Goal: Task Accomplishment & Management: Complete application form

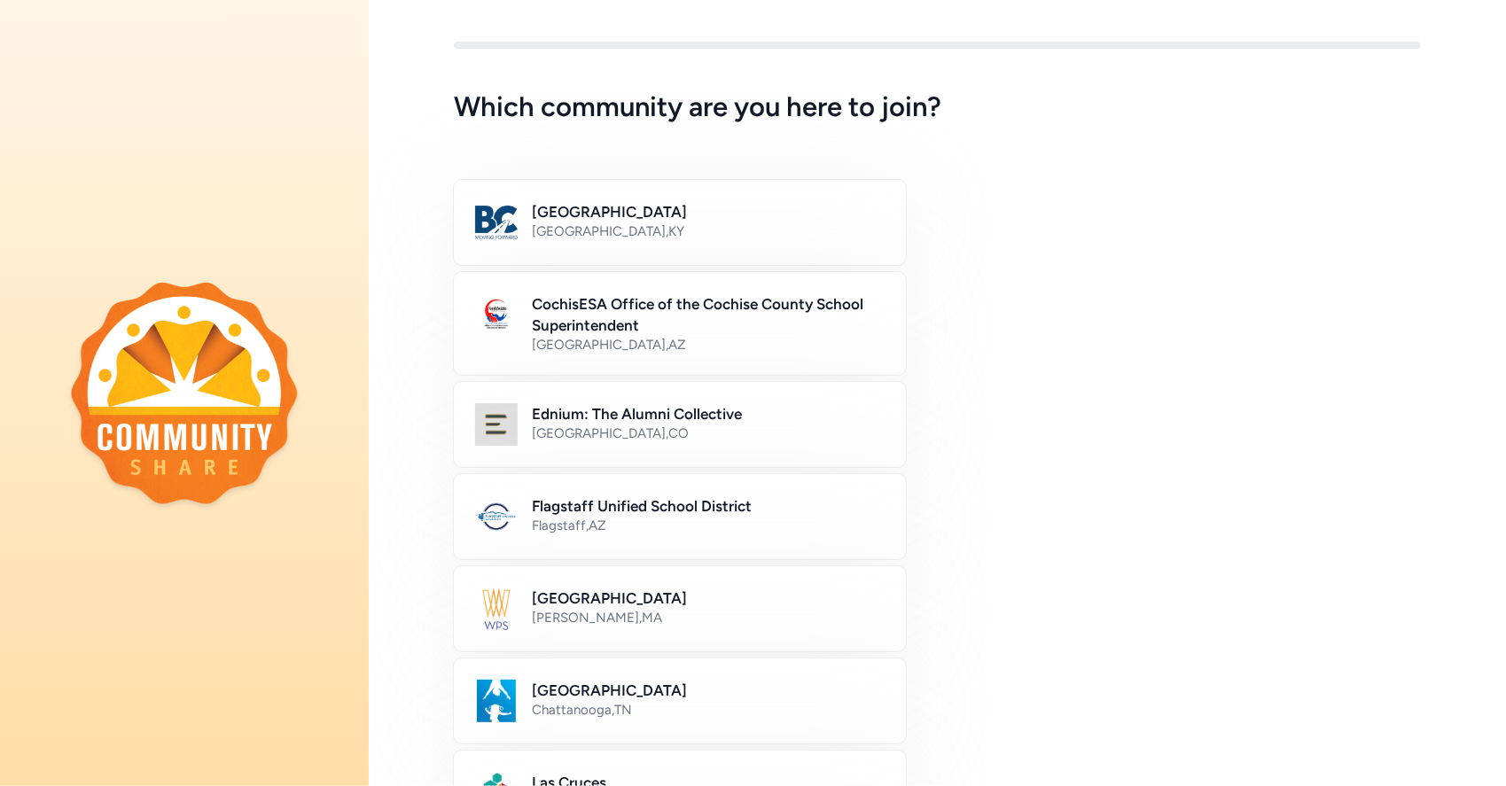
scroll to position [14, 0]
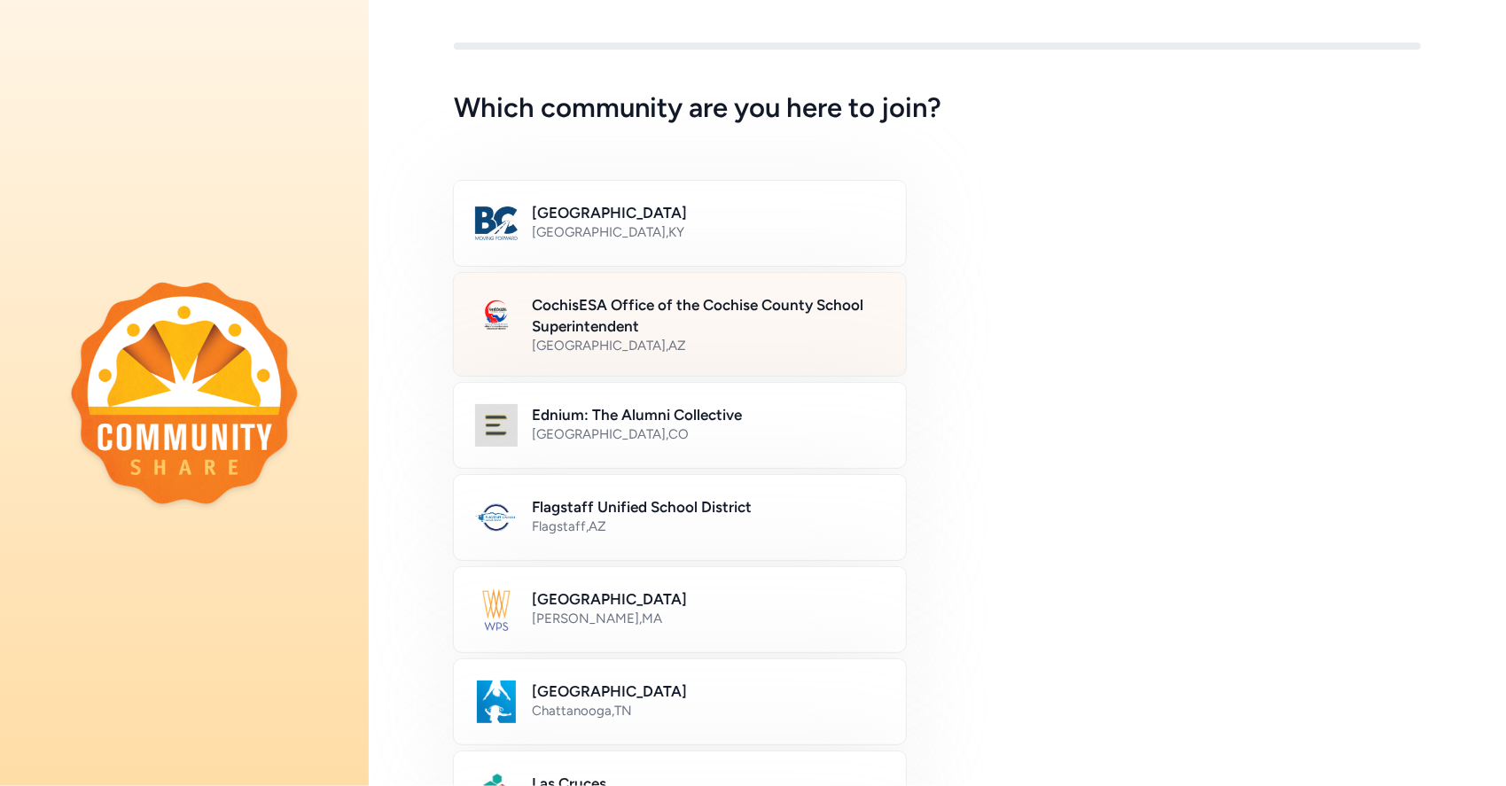
click at [620, 316] on h2 "CochisESA Office of the Cochise County School Superintendent" at bounding box center [708, 315] width 353 height 43
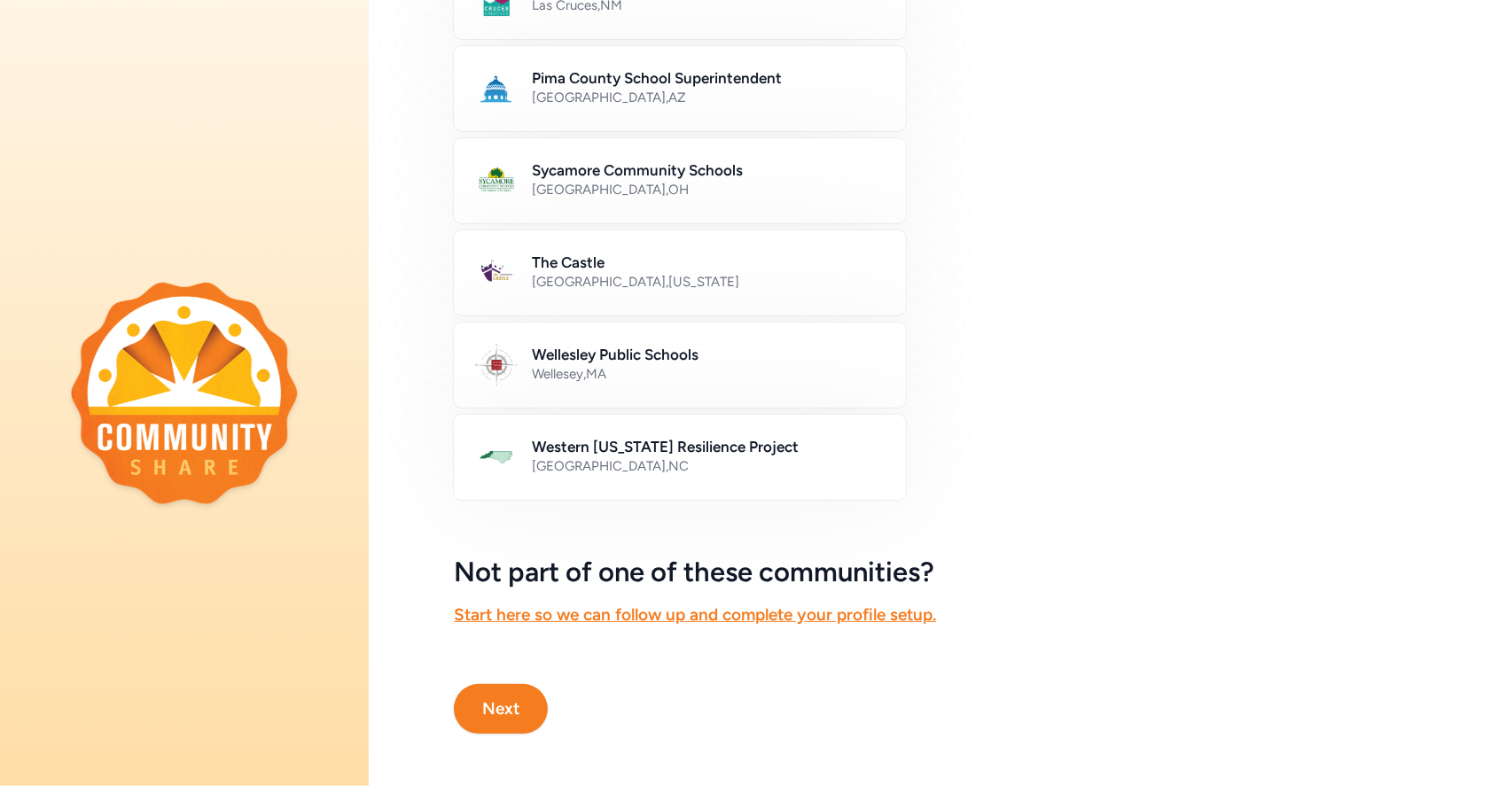
scroll to position [824, 0]
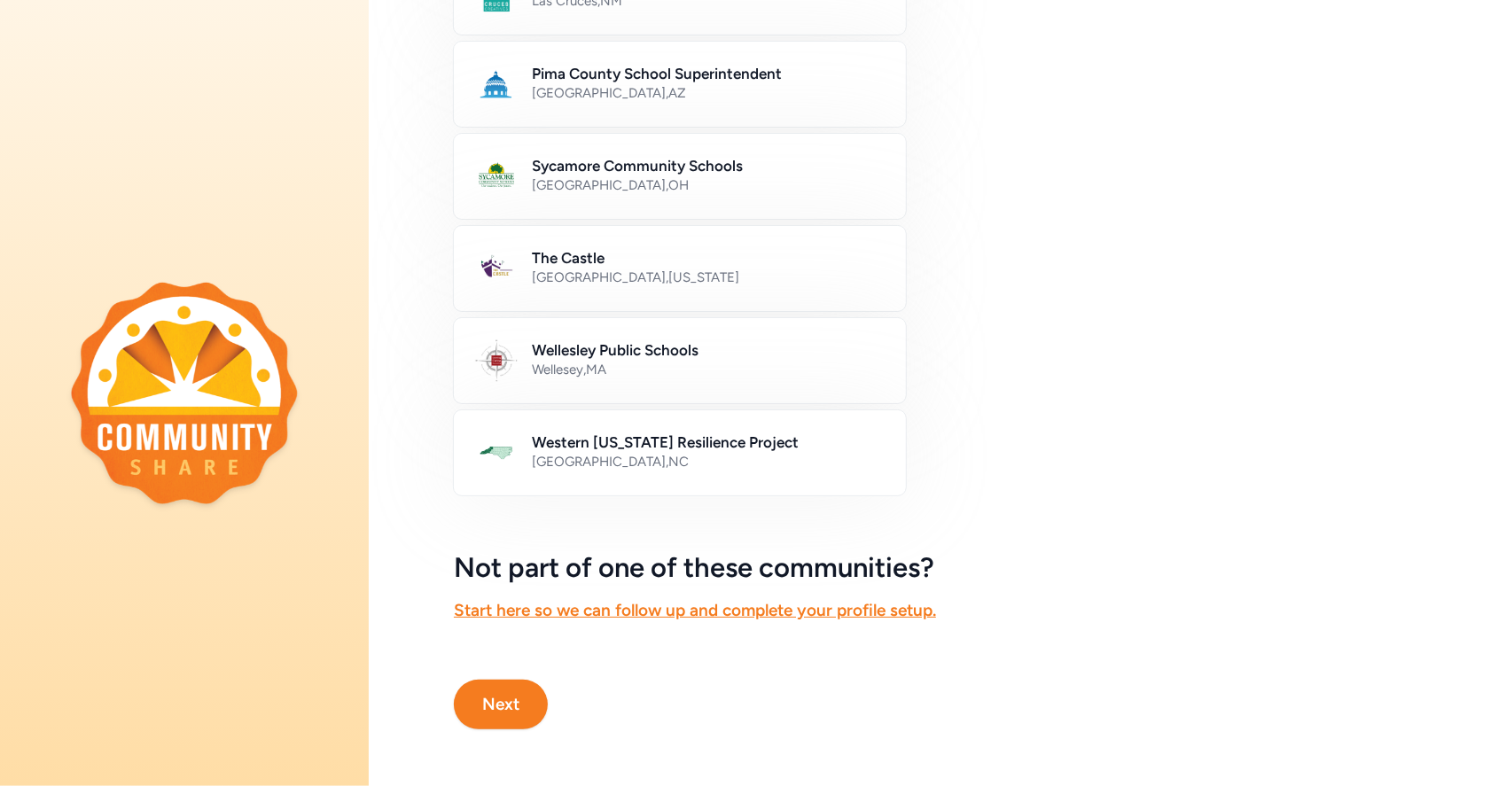
click at [500, 683] on button "Next" at bounding box center [501, 705] width 94 height 50
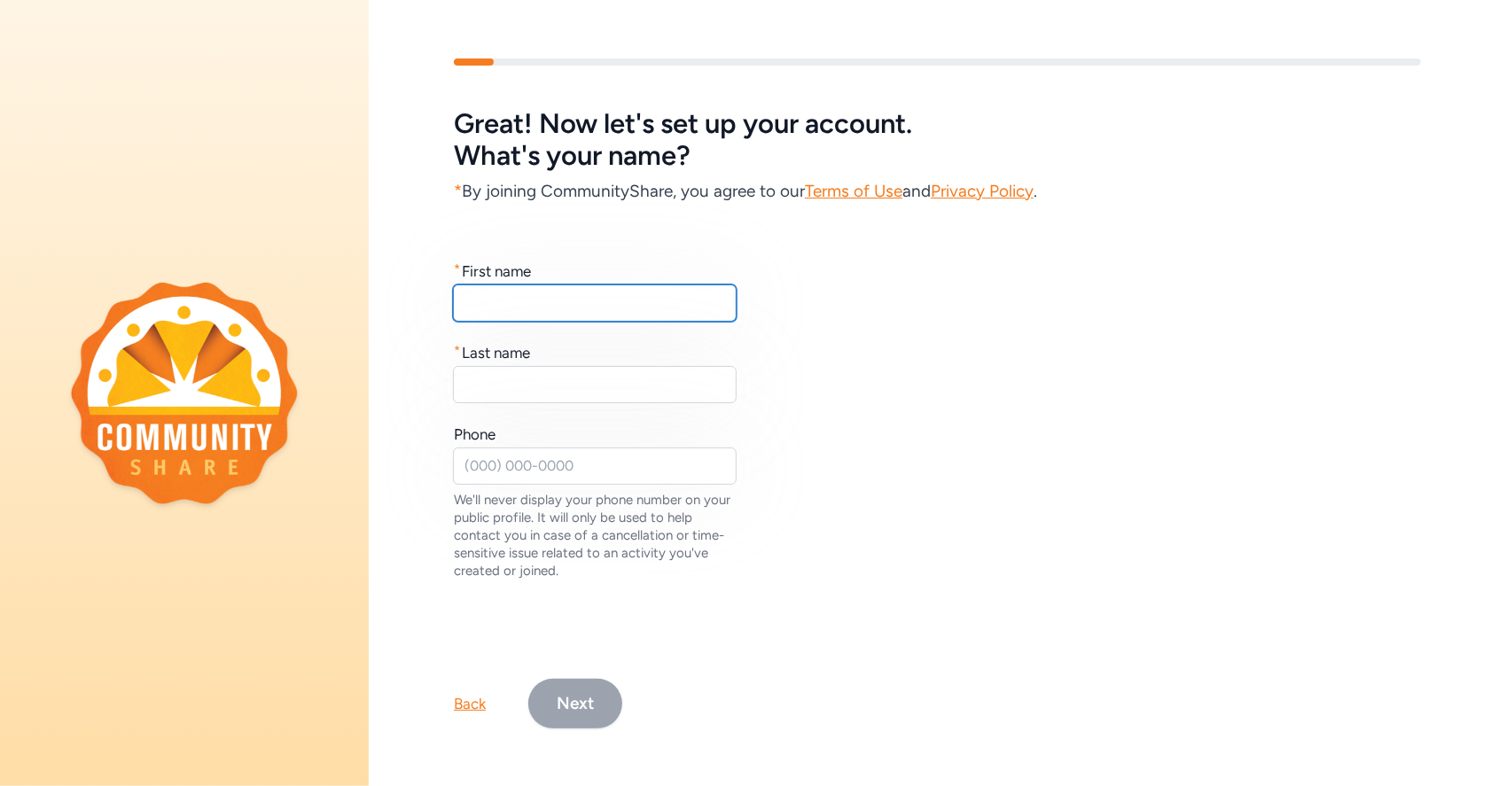
click at [468, 300] on input "text" at bounding box center [595, 303] width 284 height 37
type input "[PERSON_NAME]"
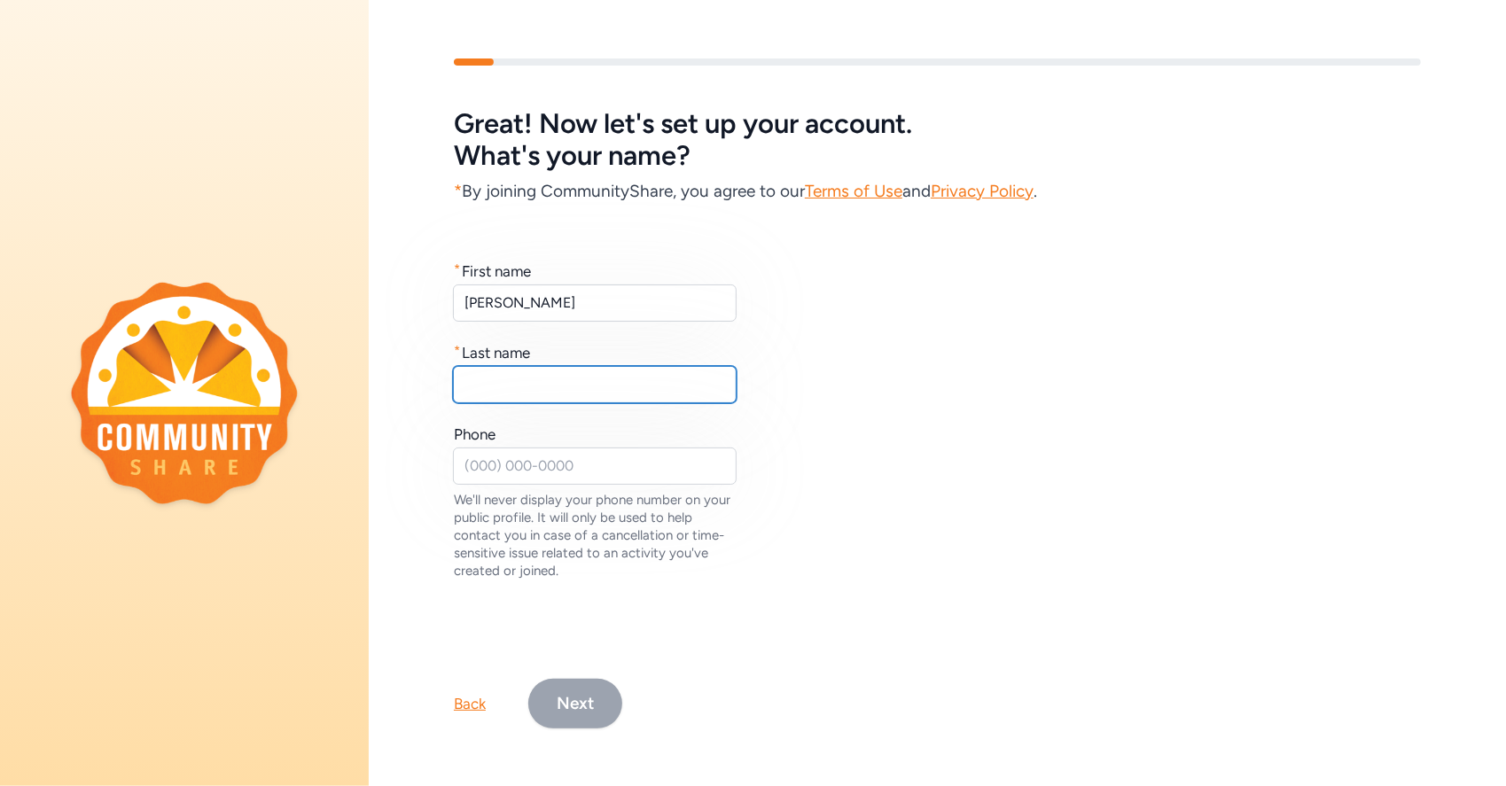
click at [464, 378] on input "text" at bounding box center [595, 384] width 284 height 37
type input "[PERSON_NAME]"
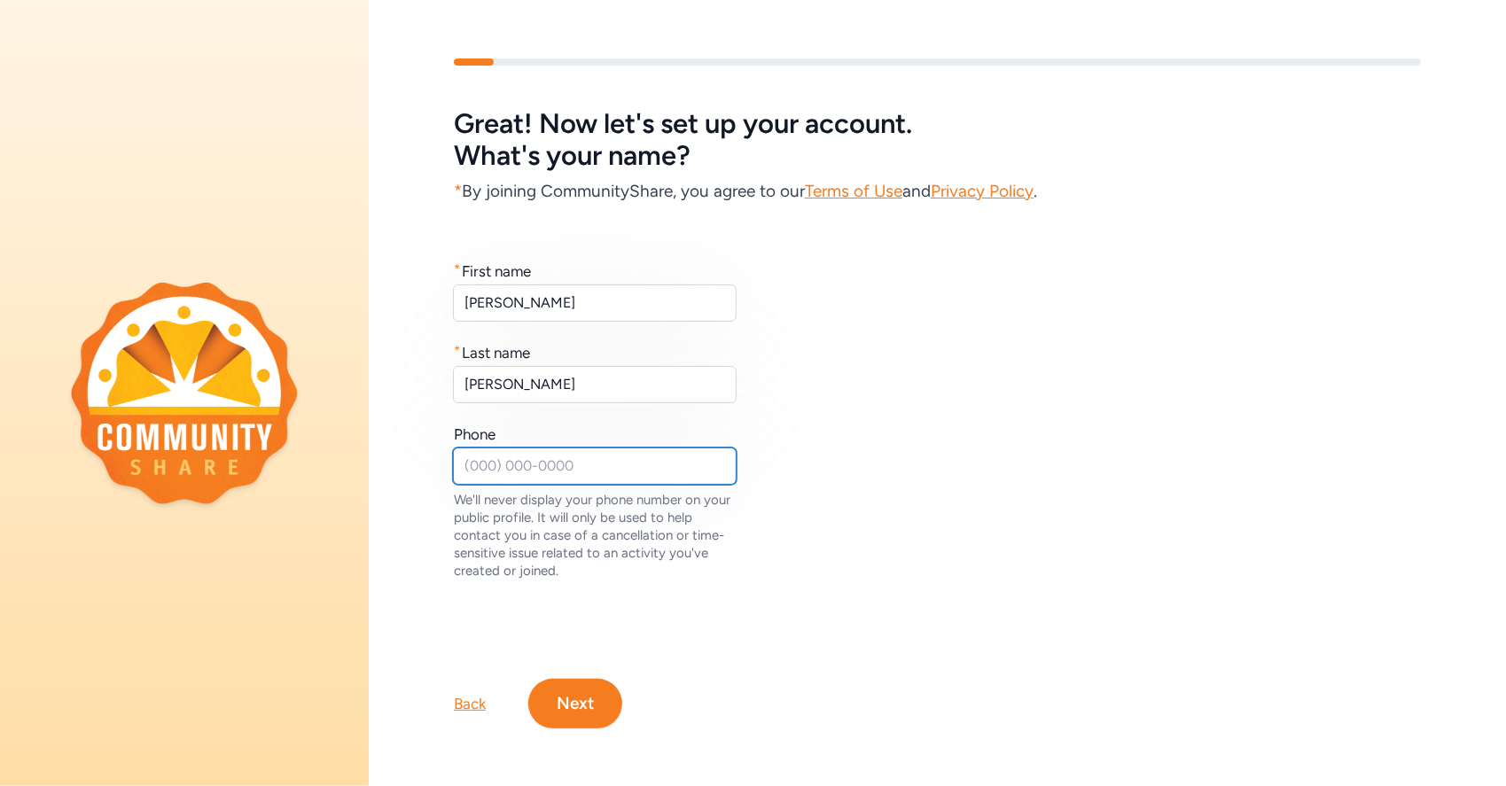
click at [467, 469] on input "text" at bounding box center [595, 466] width 284 height 37
click at [464, 464] on input "5202271471" at bounding box center [595, 466] width 284 height 37
click at [495, 464] on input "(5202271471" at bounding box center [595, 466] width 284 height 37
click at [524, 463] on input "[PHONE_NUMBER]" at bounding box center [595, 466] width 284 height 37
type input "[PHONE_NUMBER]"
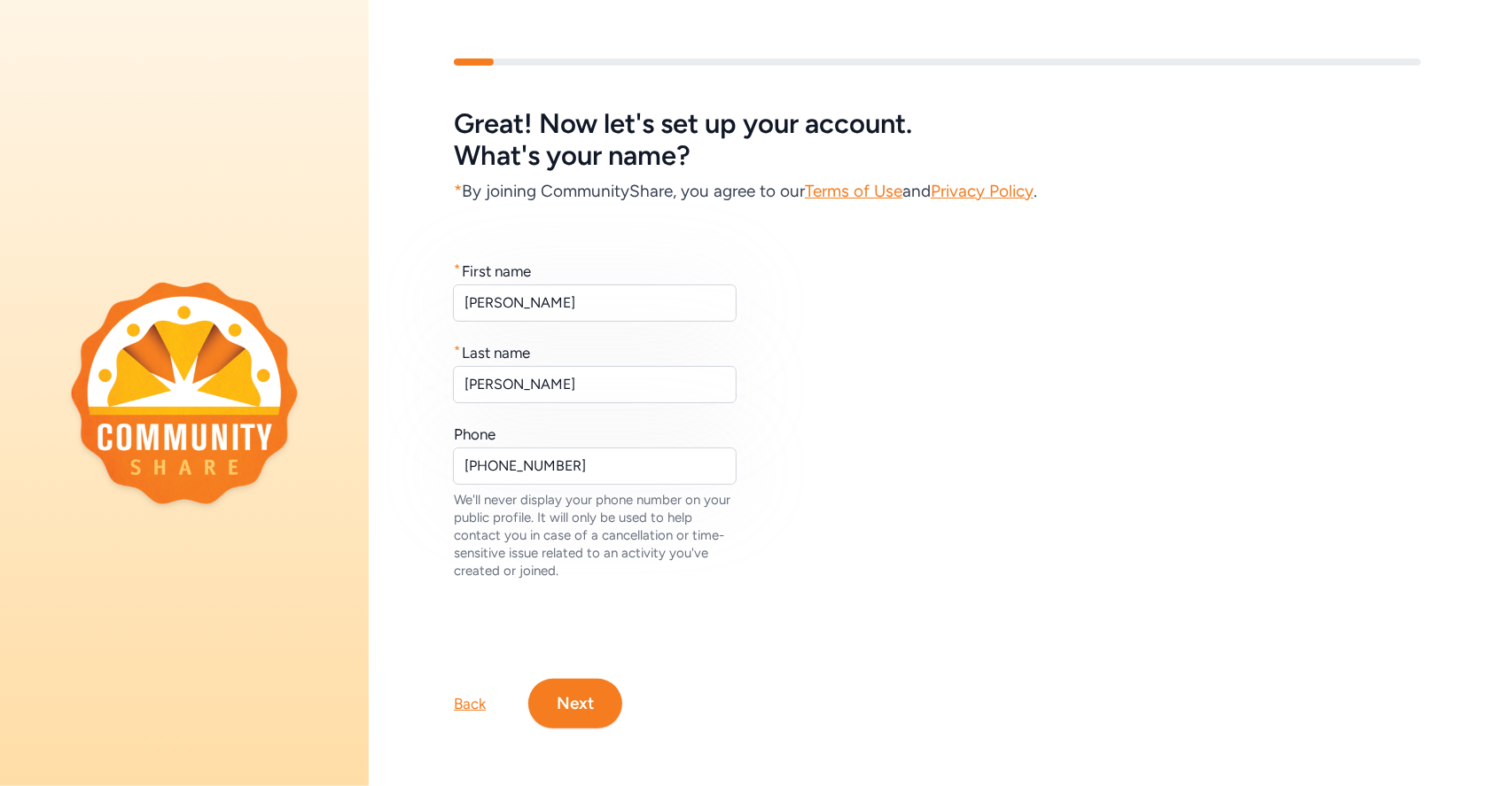
click at [580, 697] on button "Next" at bounding box center [575, 704] width 94 height 50
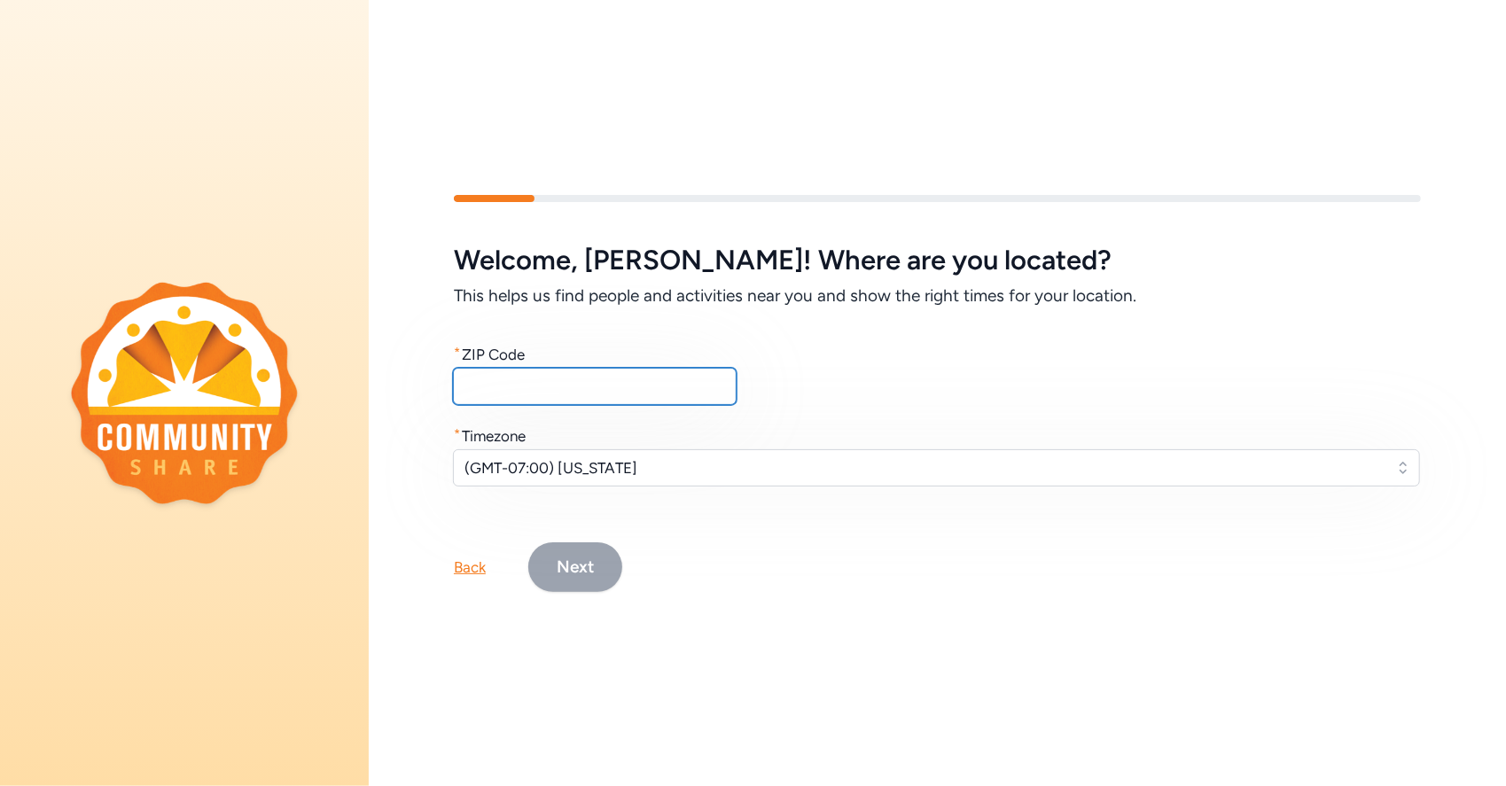
click at [464, 386] on input "text" at bounding box center [595, 386] width 284 height 37
type input "85615"
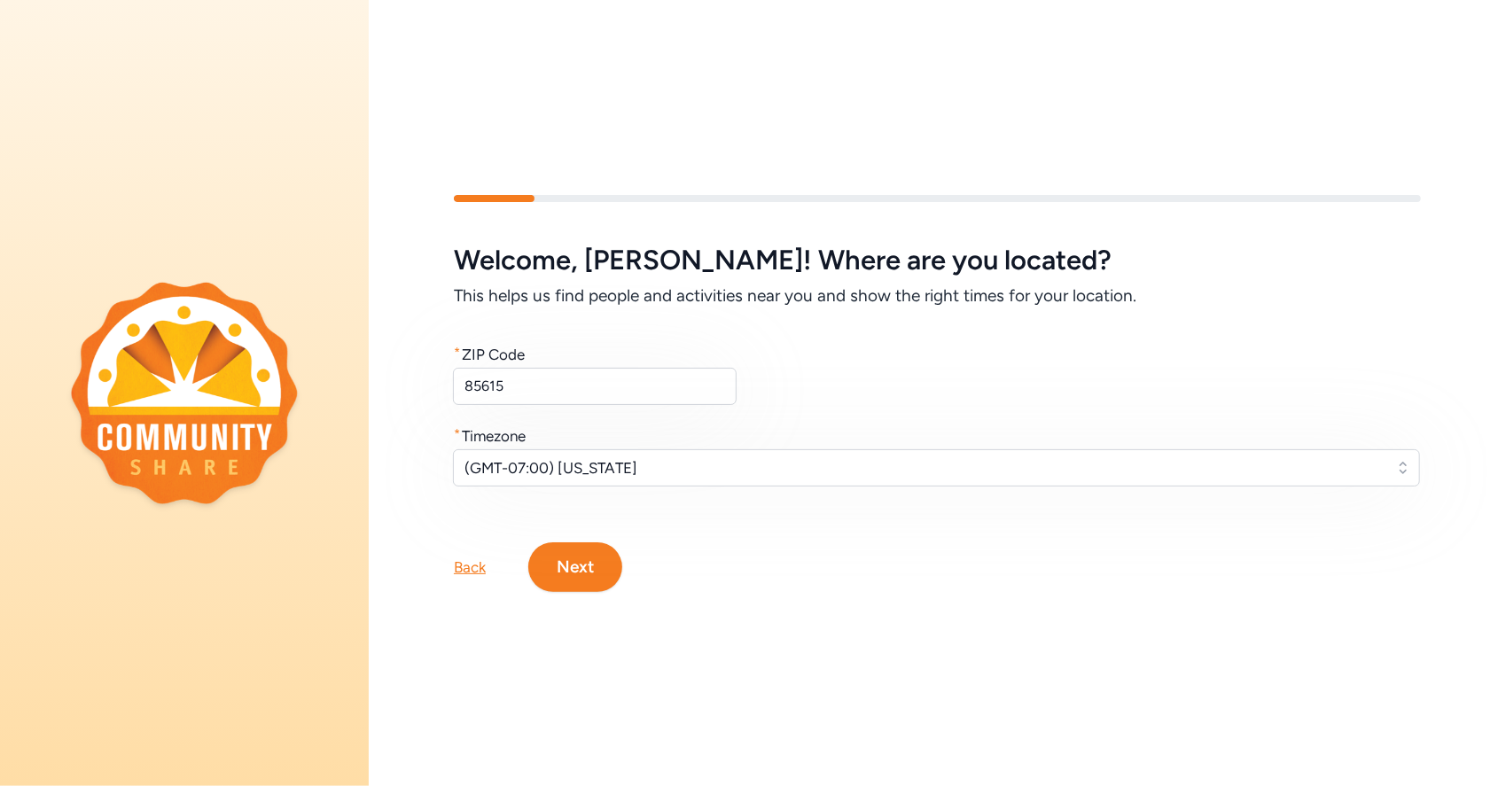
click at [589, 562] on button "Next" at bounding box center [575, 567] width 94 height 50
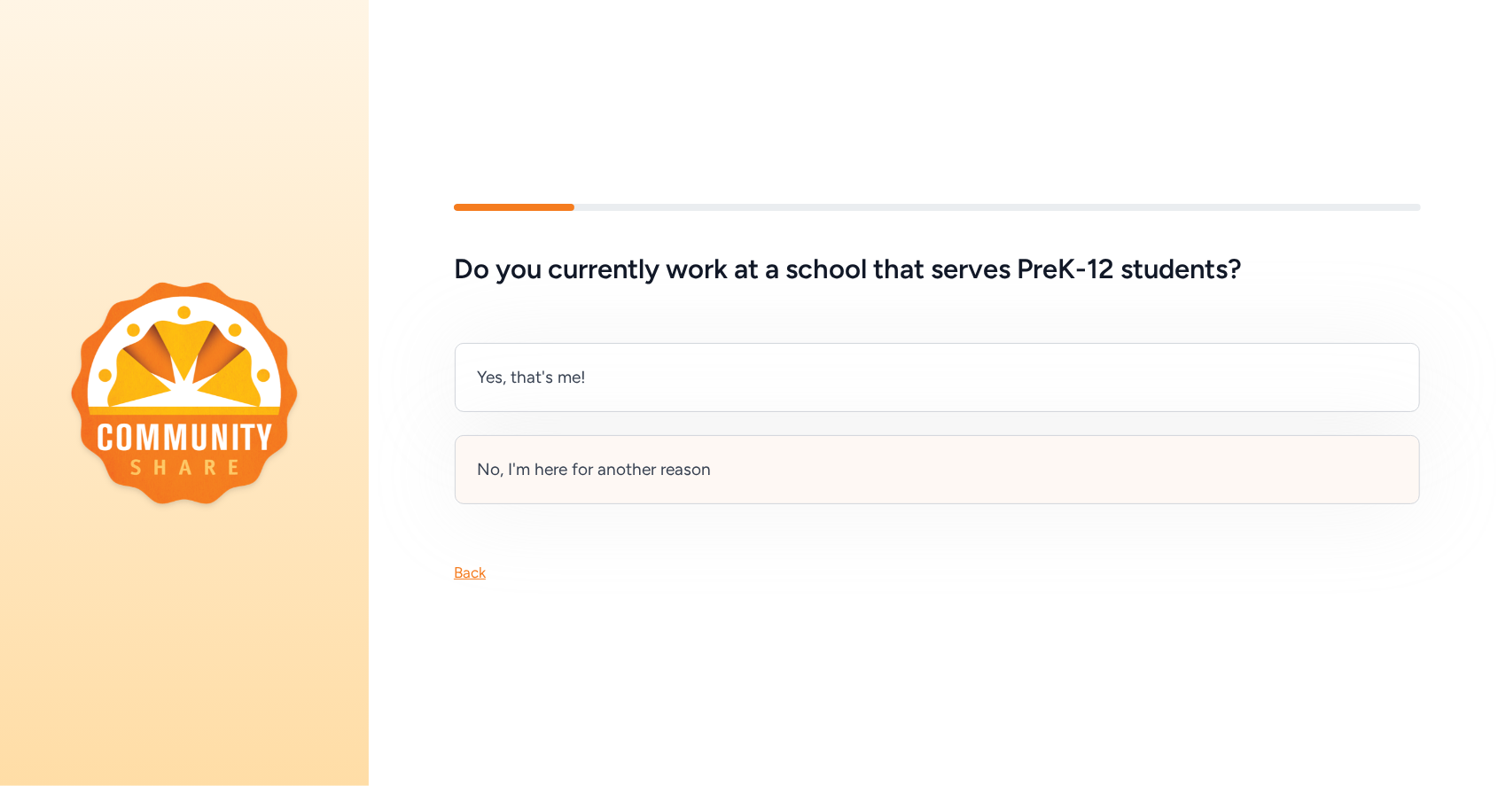
click at [546, 464] on div "No, I'm here for another reason" at bounding box center [594, 469] width 234 height 25
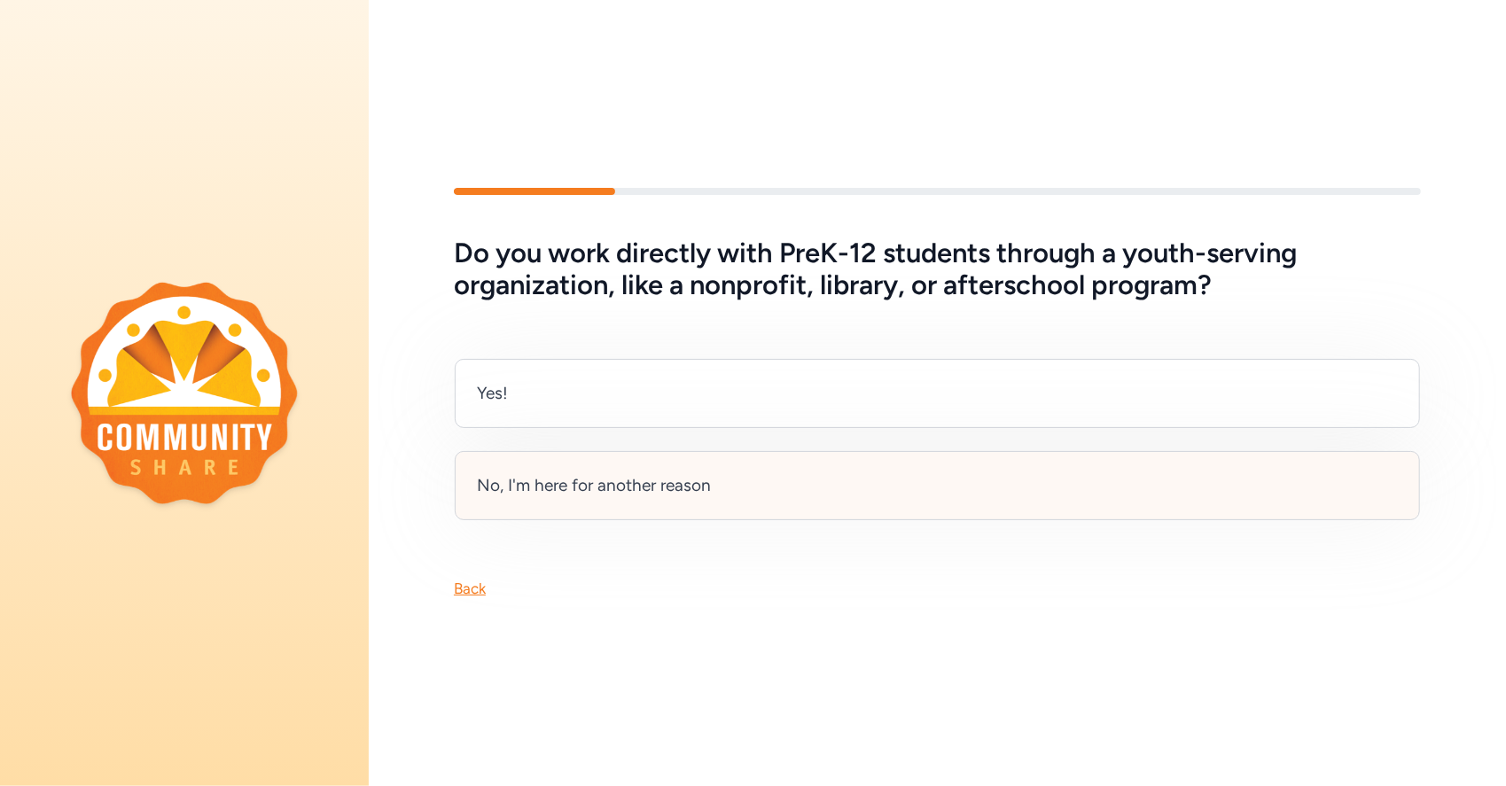
click at [489, 451] on div "No, I'm here for another reason" at bounding box center [937, 485] width 965 height 69
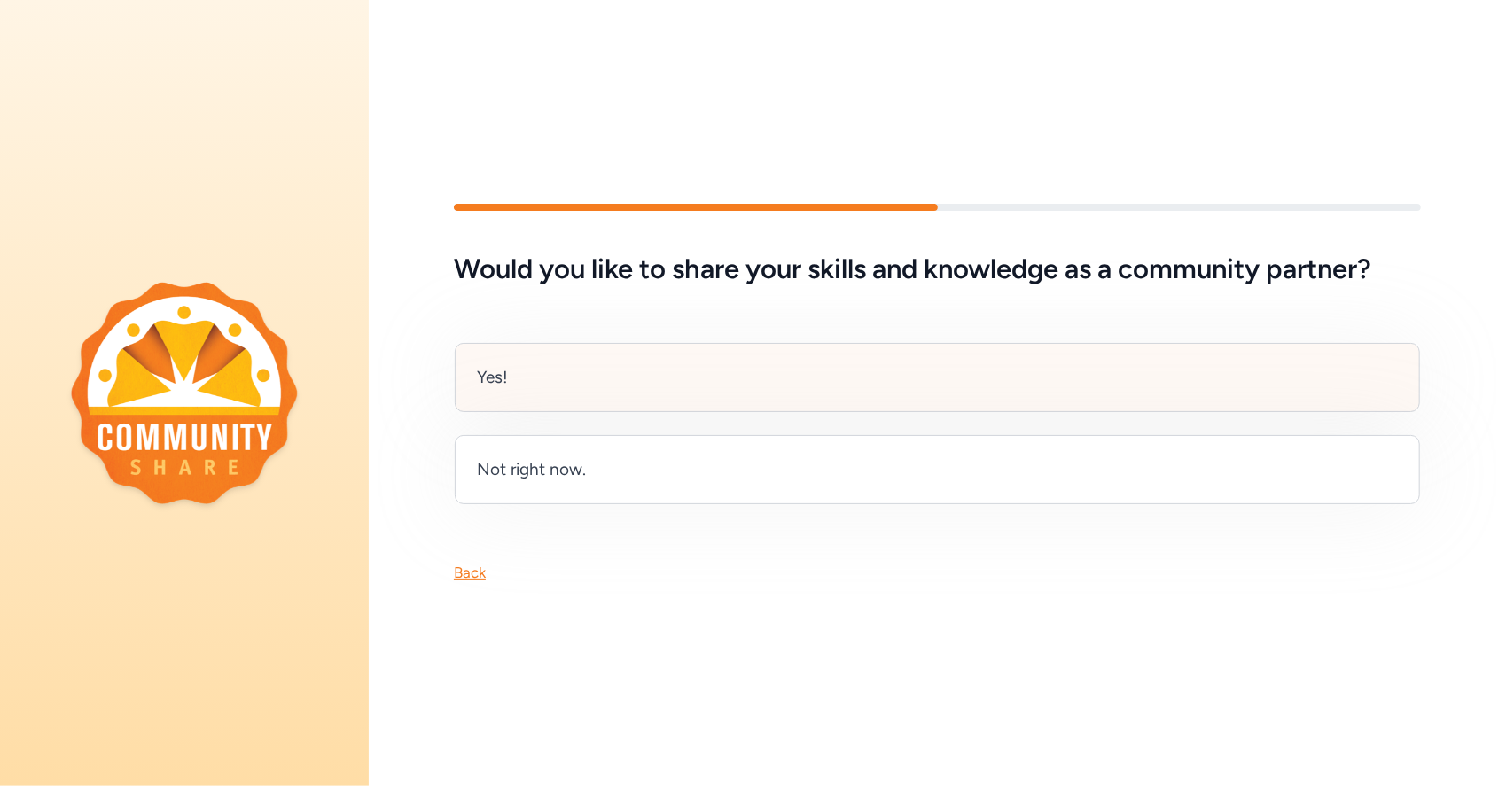
click at [516, 373] on div "Yes!" at bounding box center [937, 377] width 965 height 69
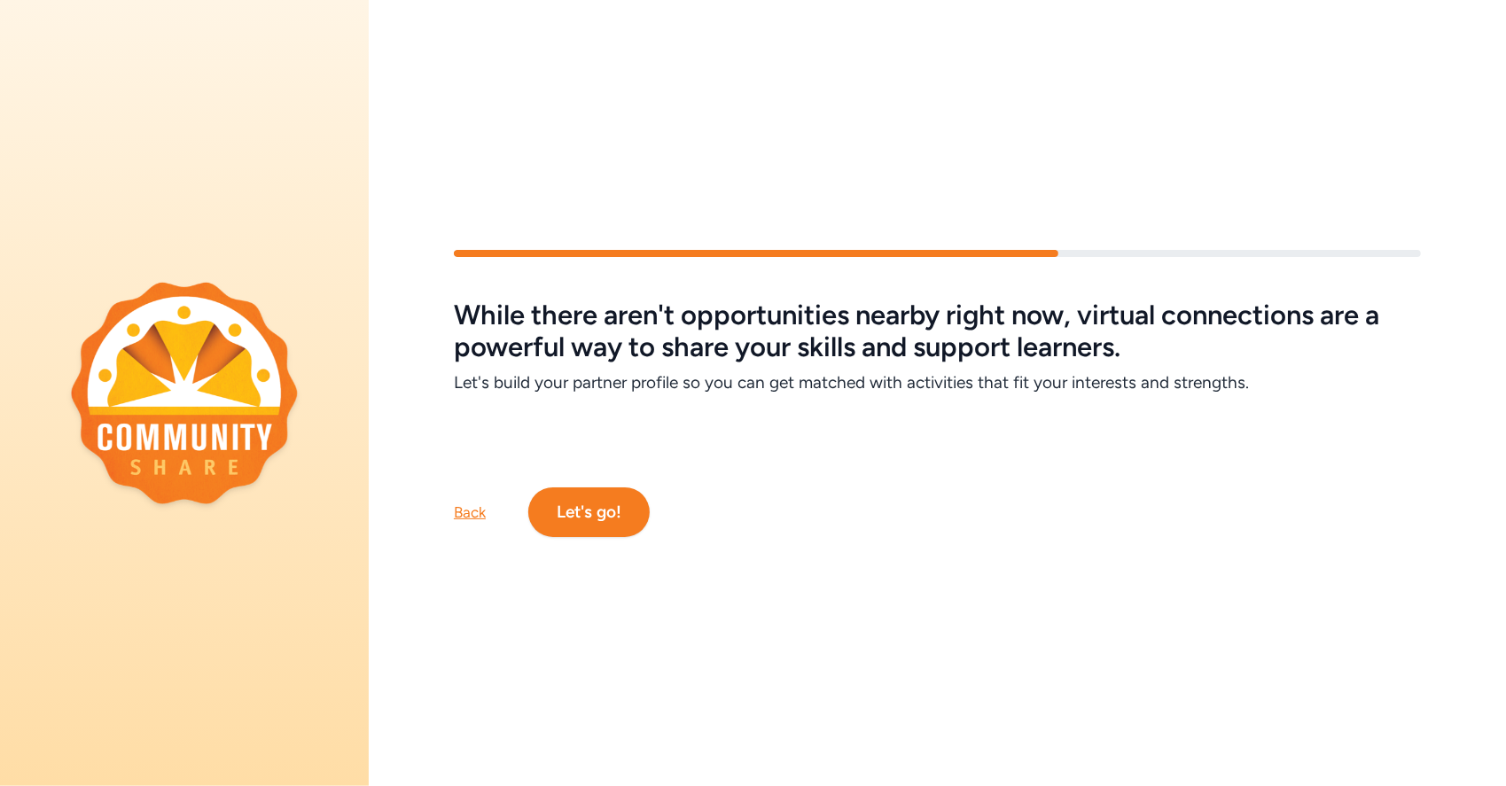
click at [470, 503] on div "Back" at bounding box center [470, 512] width 32 height 21
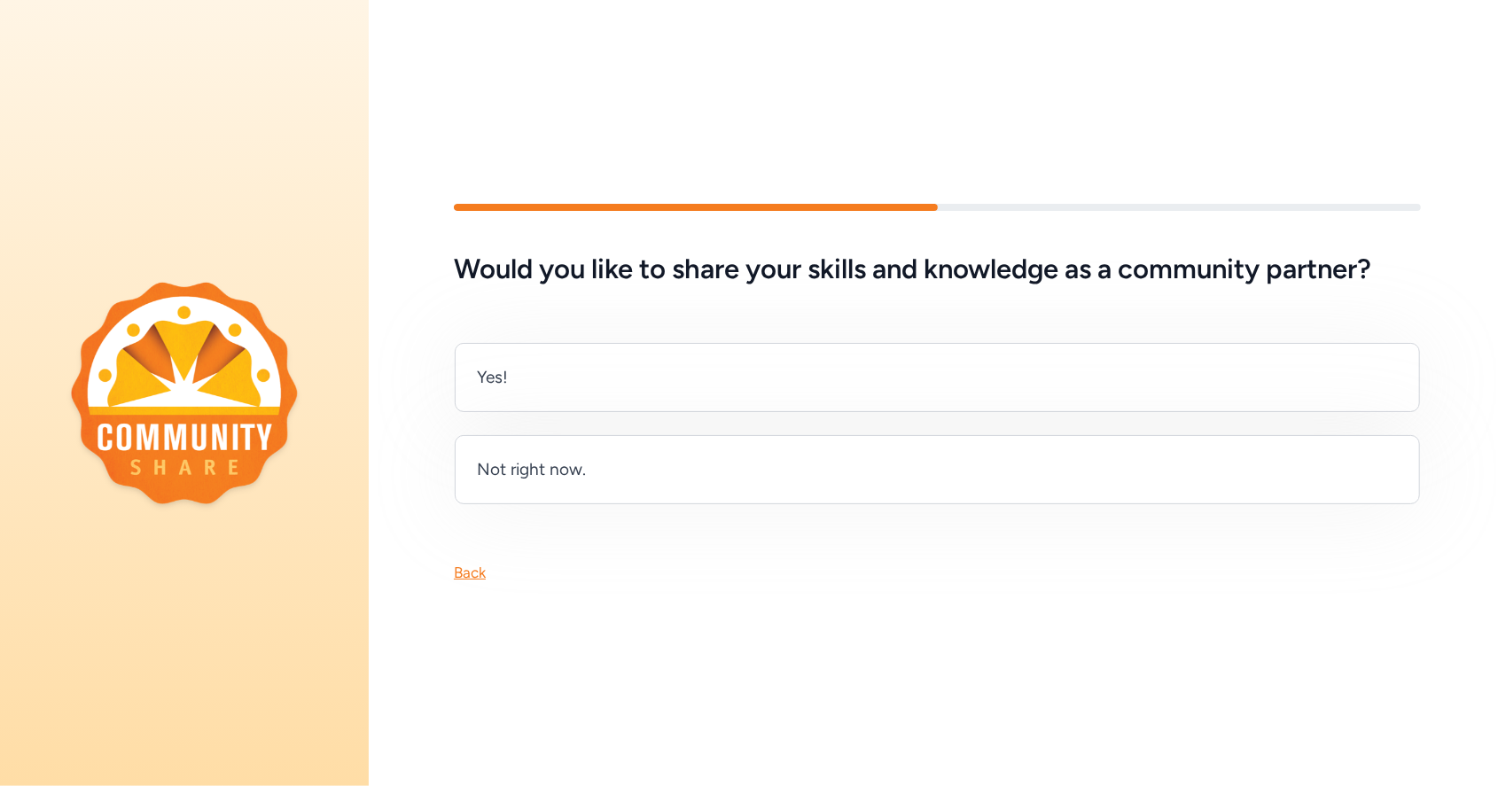
click at [470, 505] on div "Back" at bounding box center [937, 544] width 1137 height 78
click at [464, 562] on div "Back" at bounding box center [470, 572] width 32 height 21
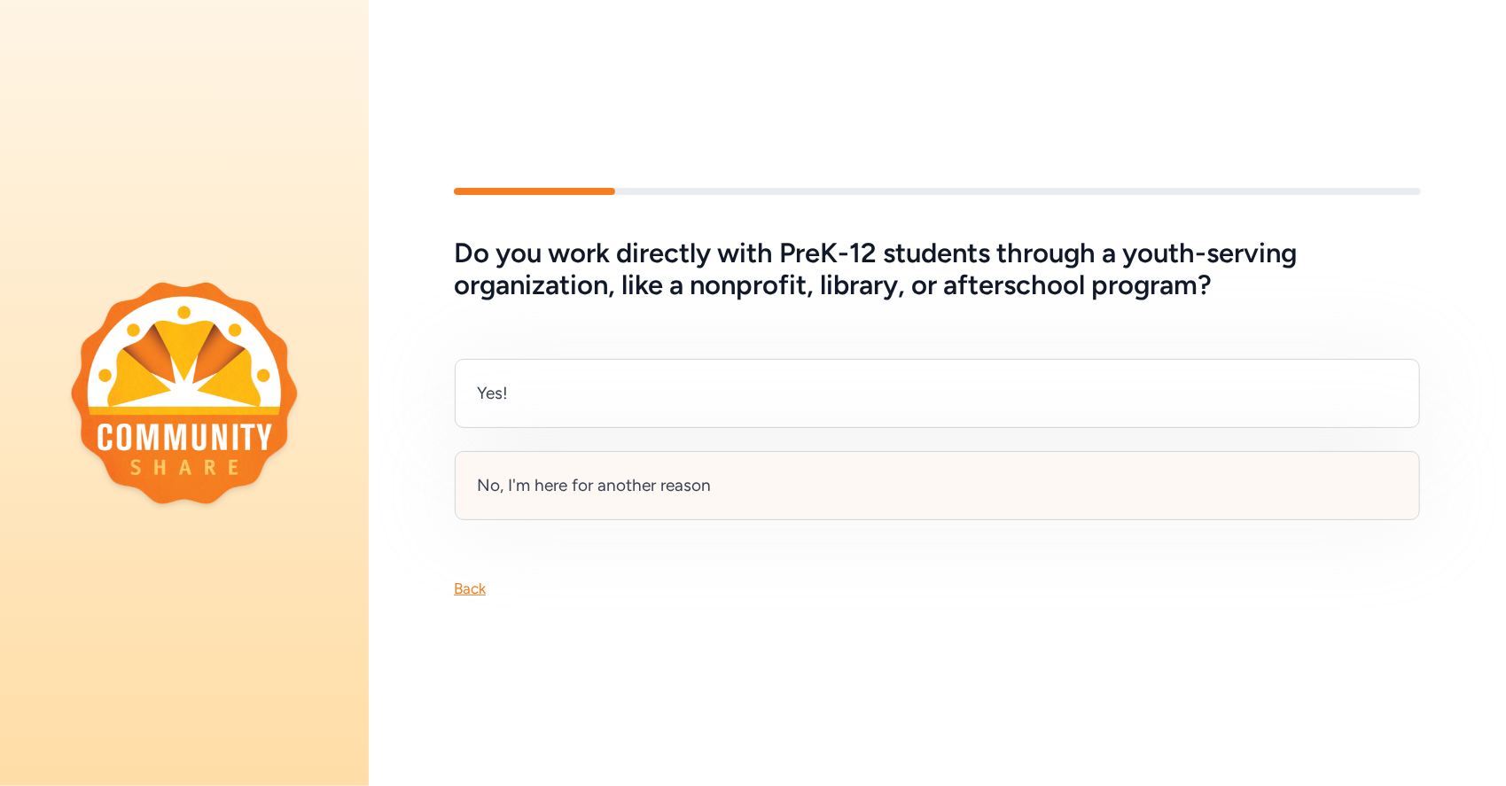
click at [507, 477] on div "No, I'm here for another reason" at bounding box center [594, 485] width 234 height 25
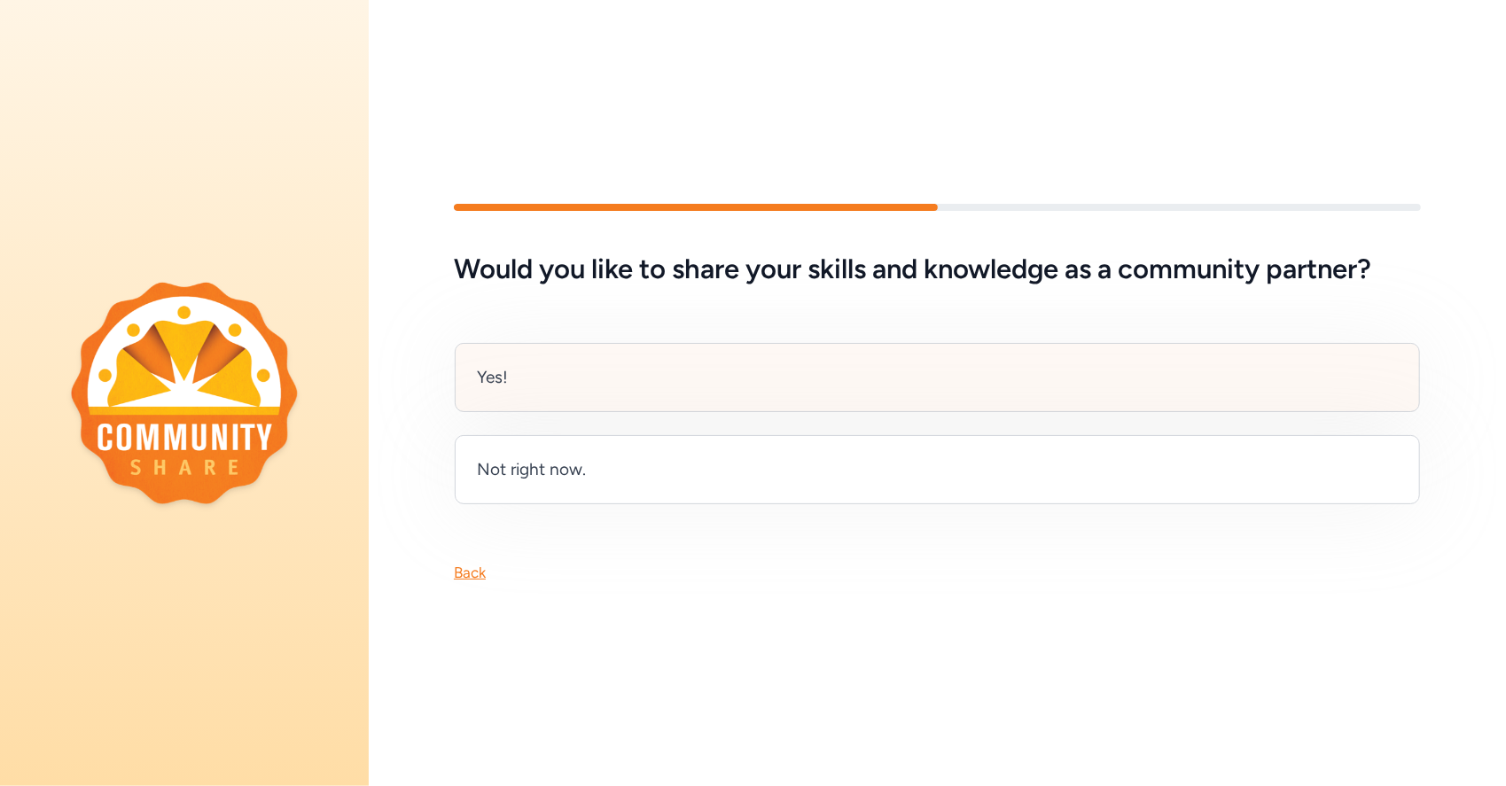
click at [487, 375] on div "Yes!" at bounding box center [492, 377] width 31 height 25
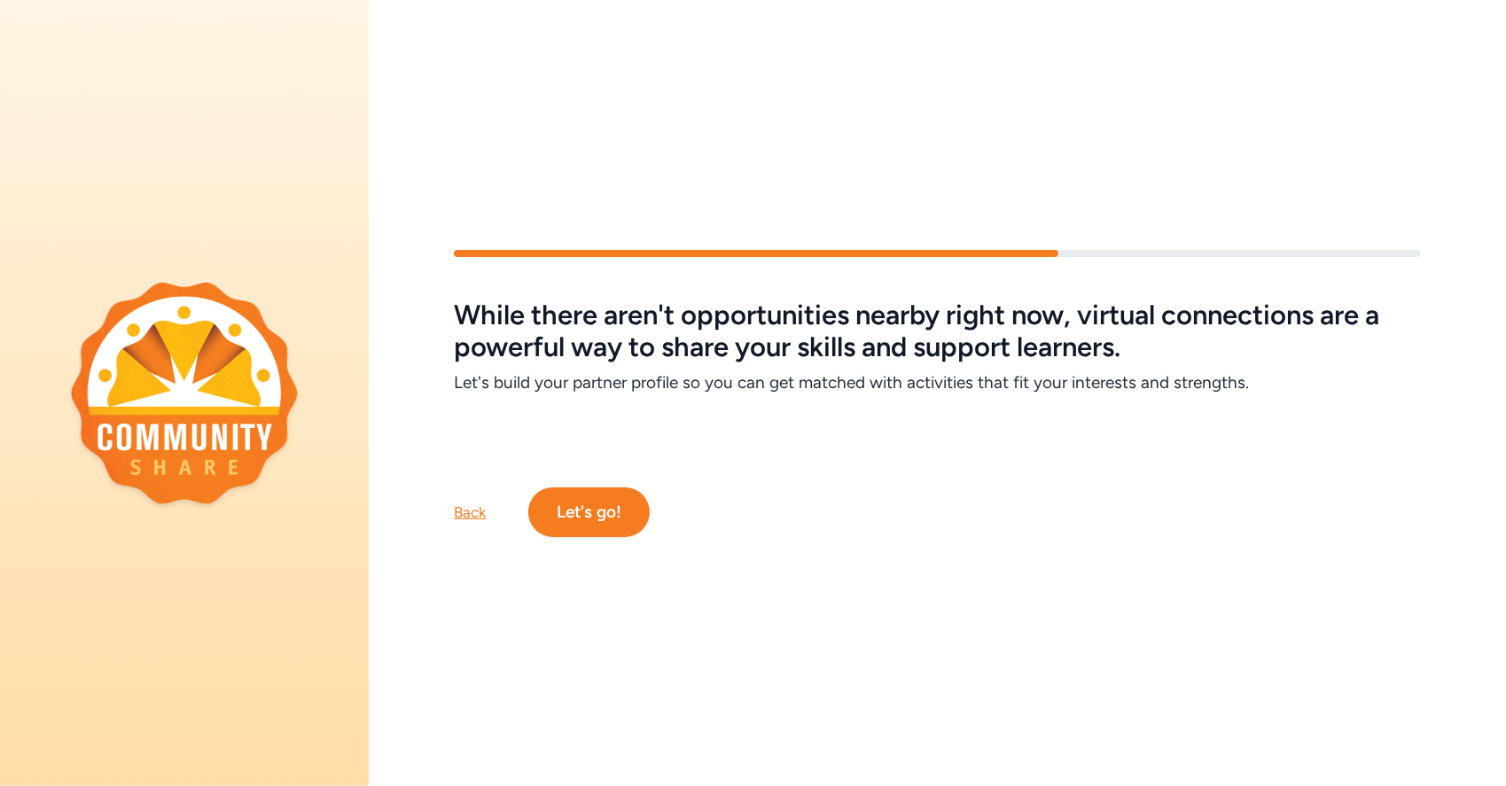
click at [588, 502] on button "Let's go!" at bounding box center [588, 513] width 121 height 50
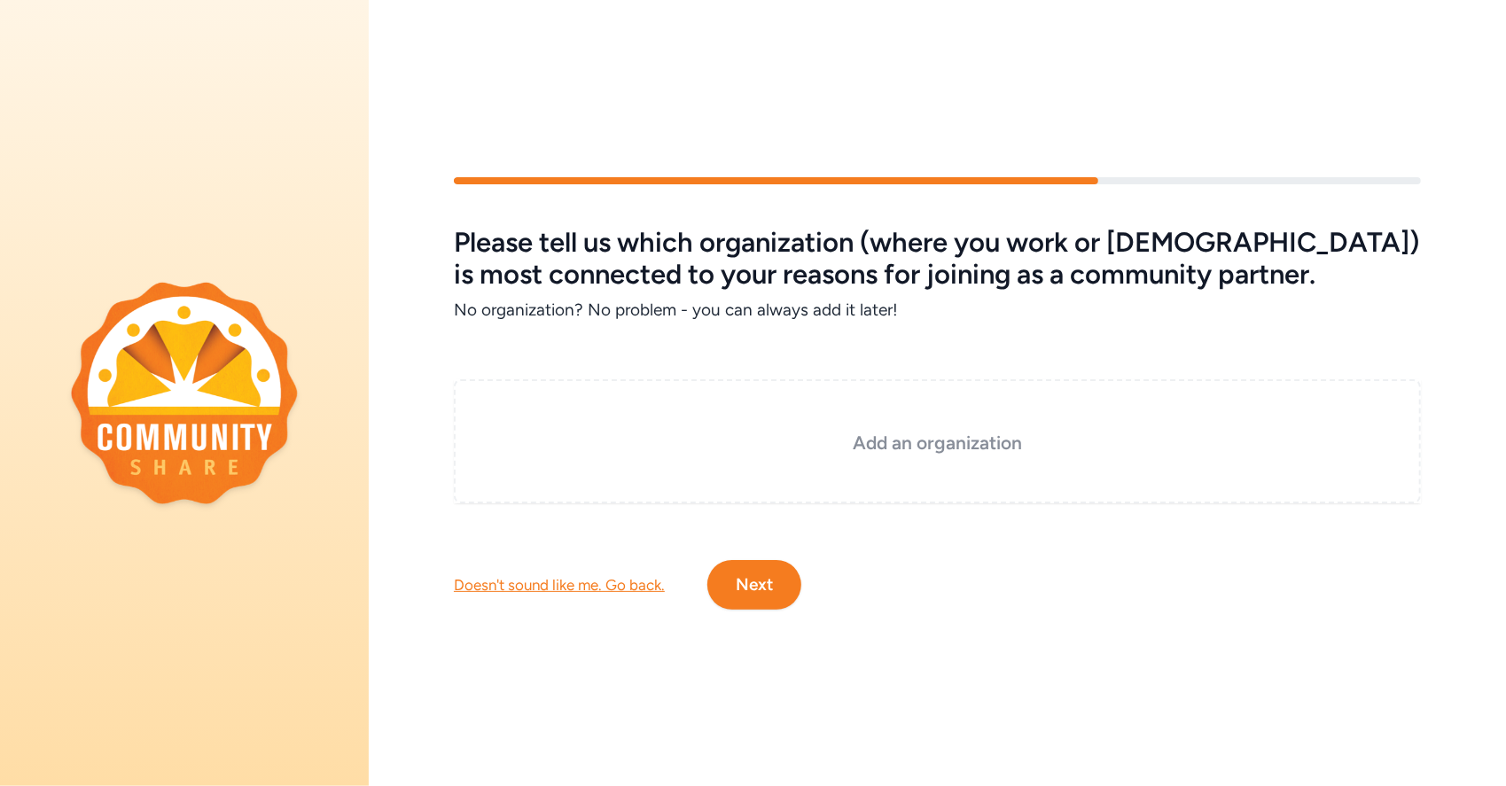
click at [868, 431] on h3 "Add an organization" at bounding box center [937, 443] width 878 height 25
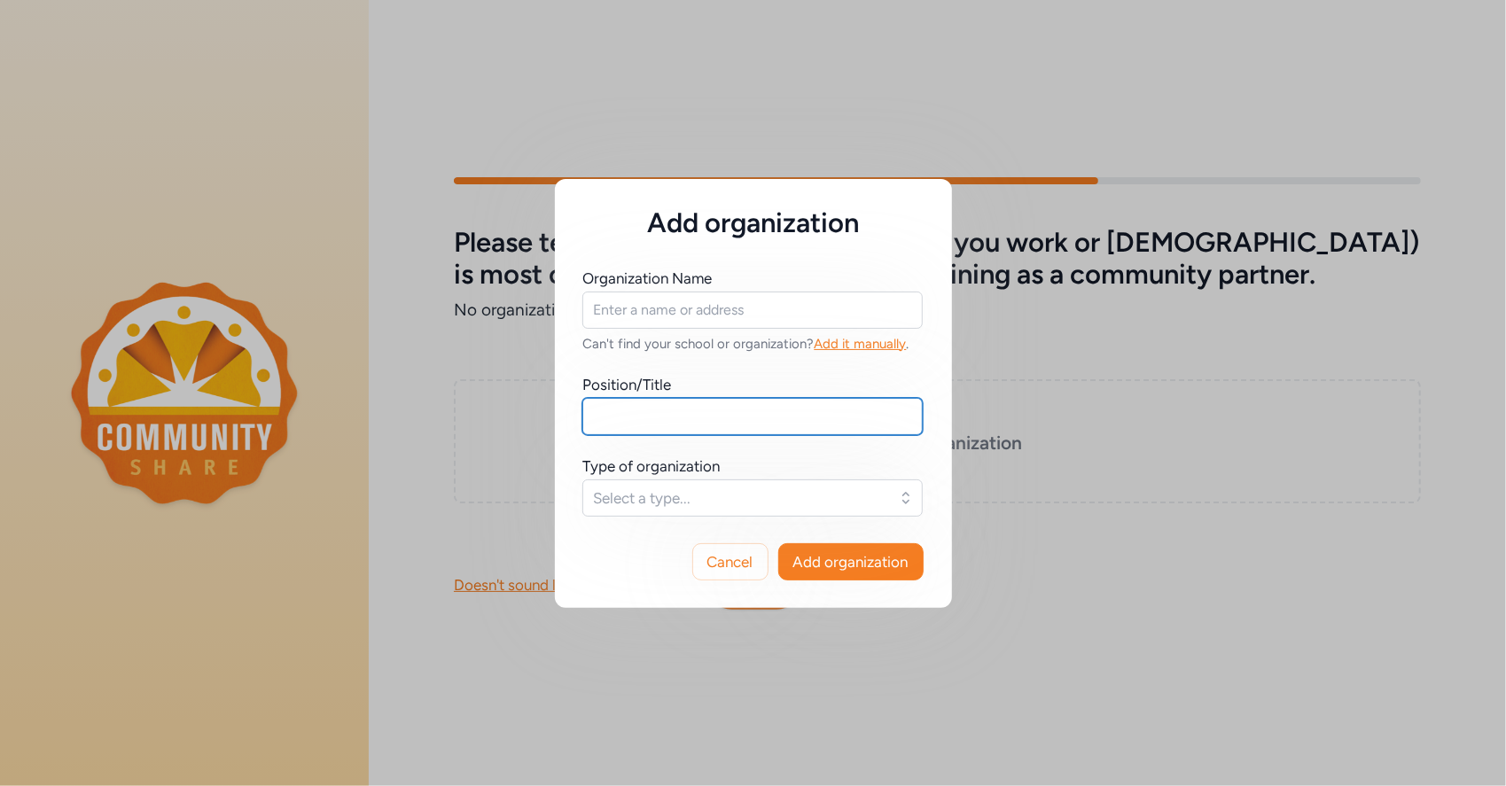
click at [597, 416] on input "text" at bounding box center [752, 416] width 340 height 37
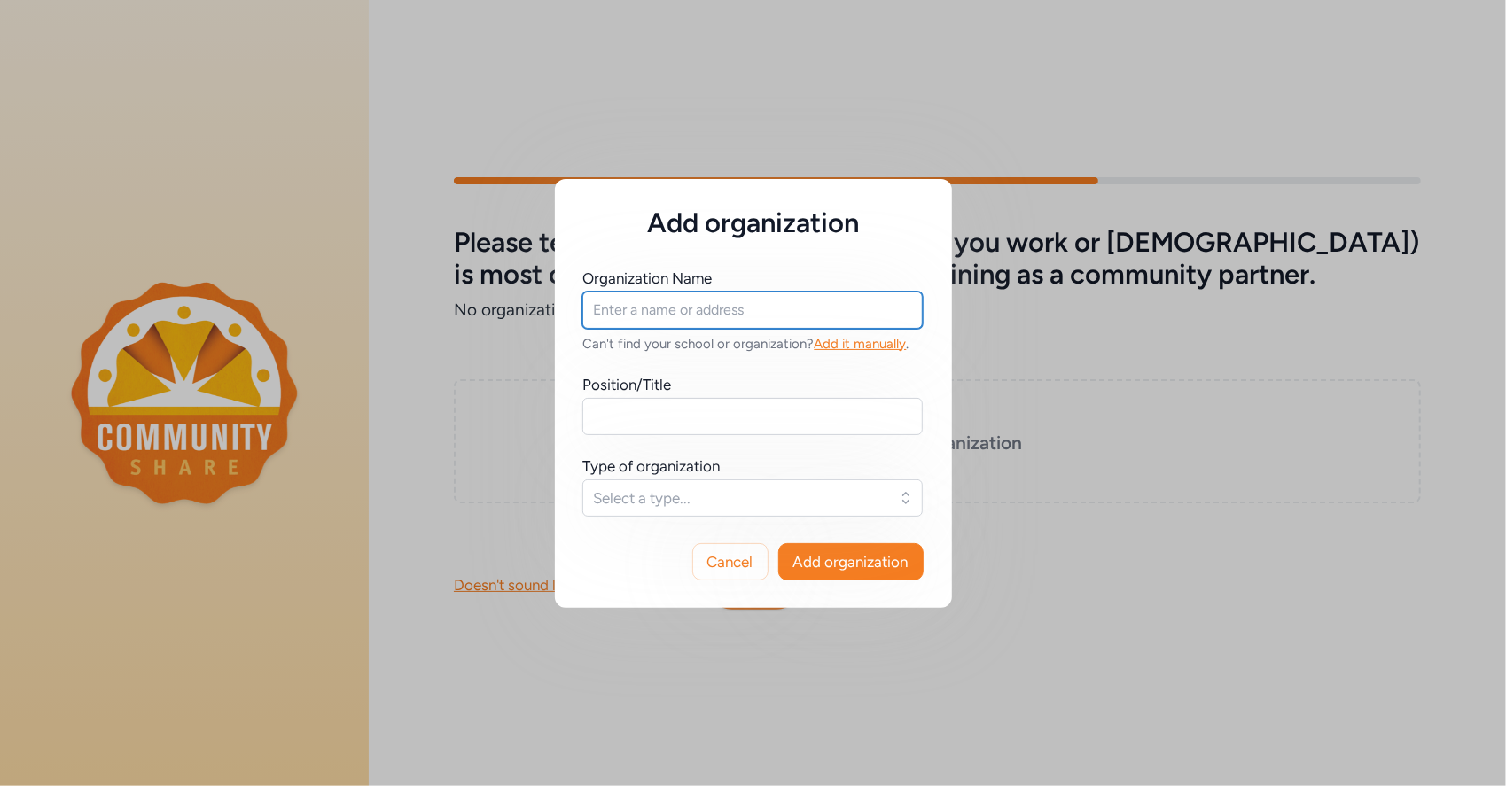
click at [593, 315] on input "text" at bounding box center [752, 310] width 340 height 37
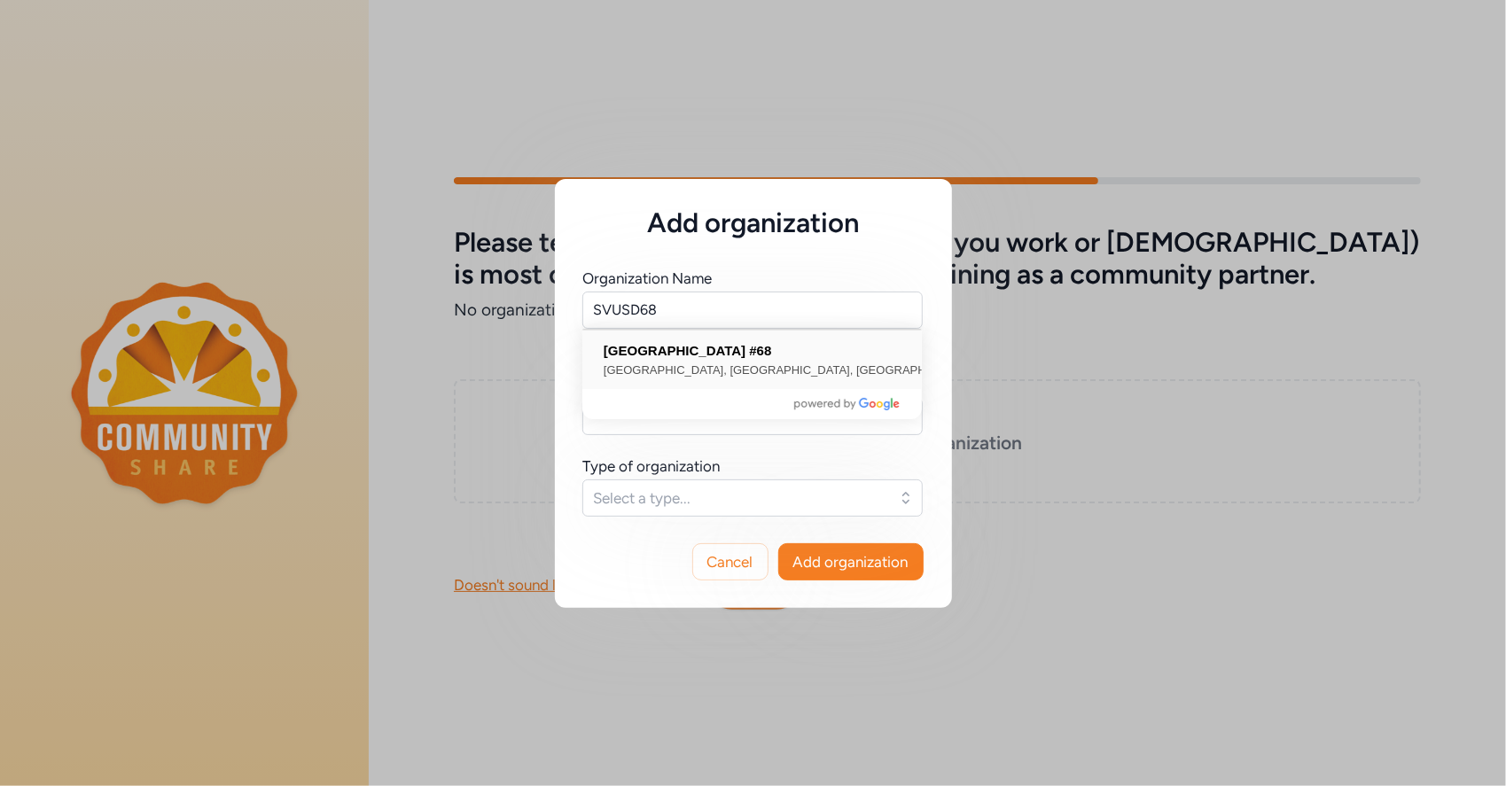
type input "Sierra Vista Unified School District #[STREET_ADDRESS]"
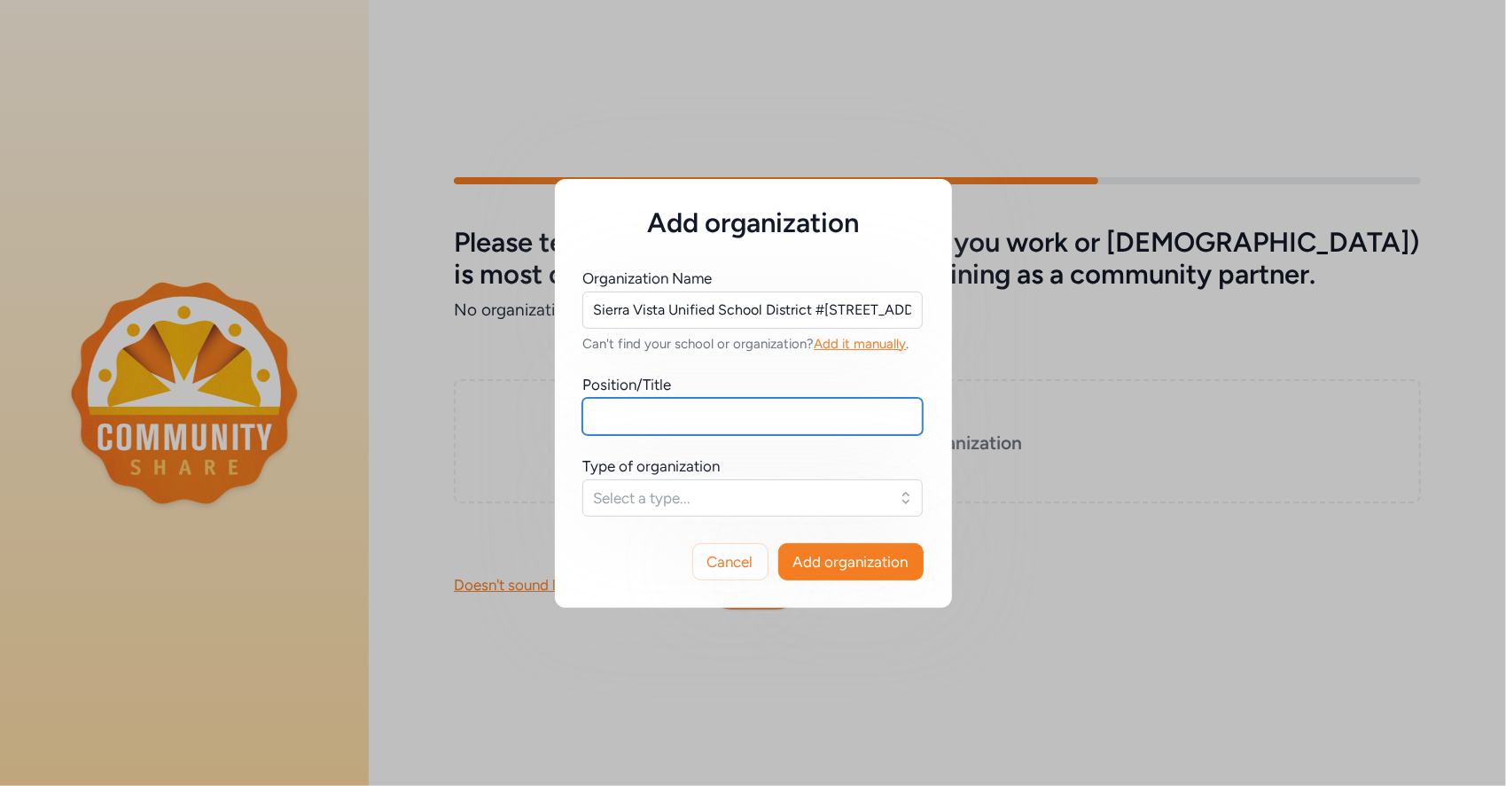
click at [594, 417] on input "text" at bounding box center [752, 416] width 340 height 37
type input "CTE Instructor"
click at [610, 493] on span "Select a type..." at bounding box center [740, 498] width 293 height 21
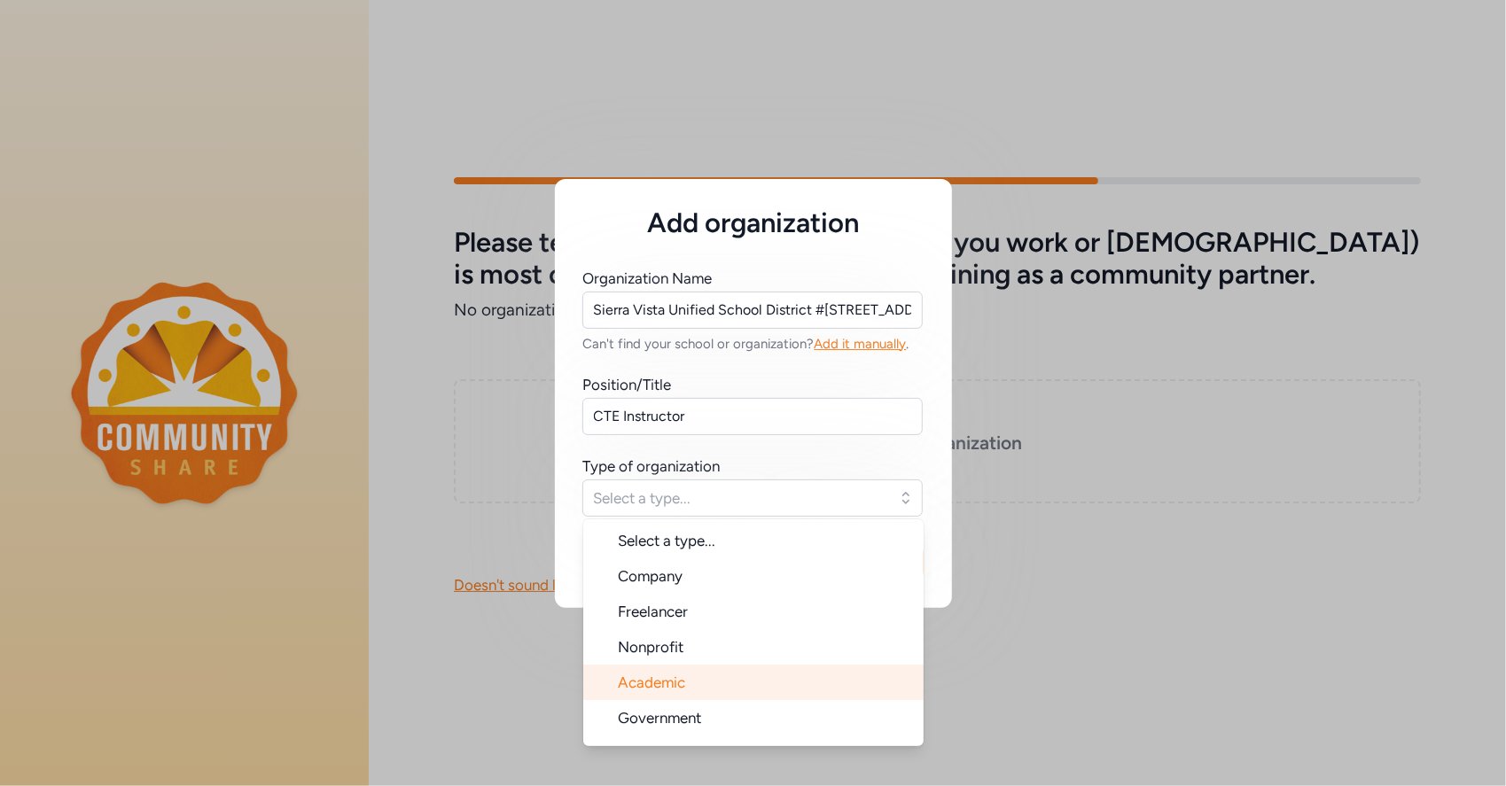
click at [667, 682] on span "Academic" at bounding box center [652, 683] width 67 height 18
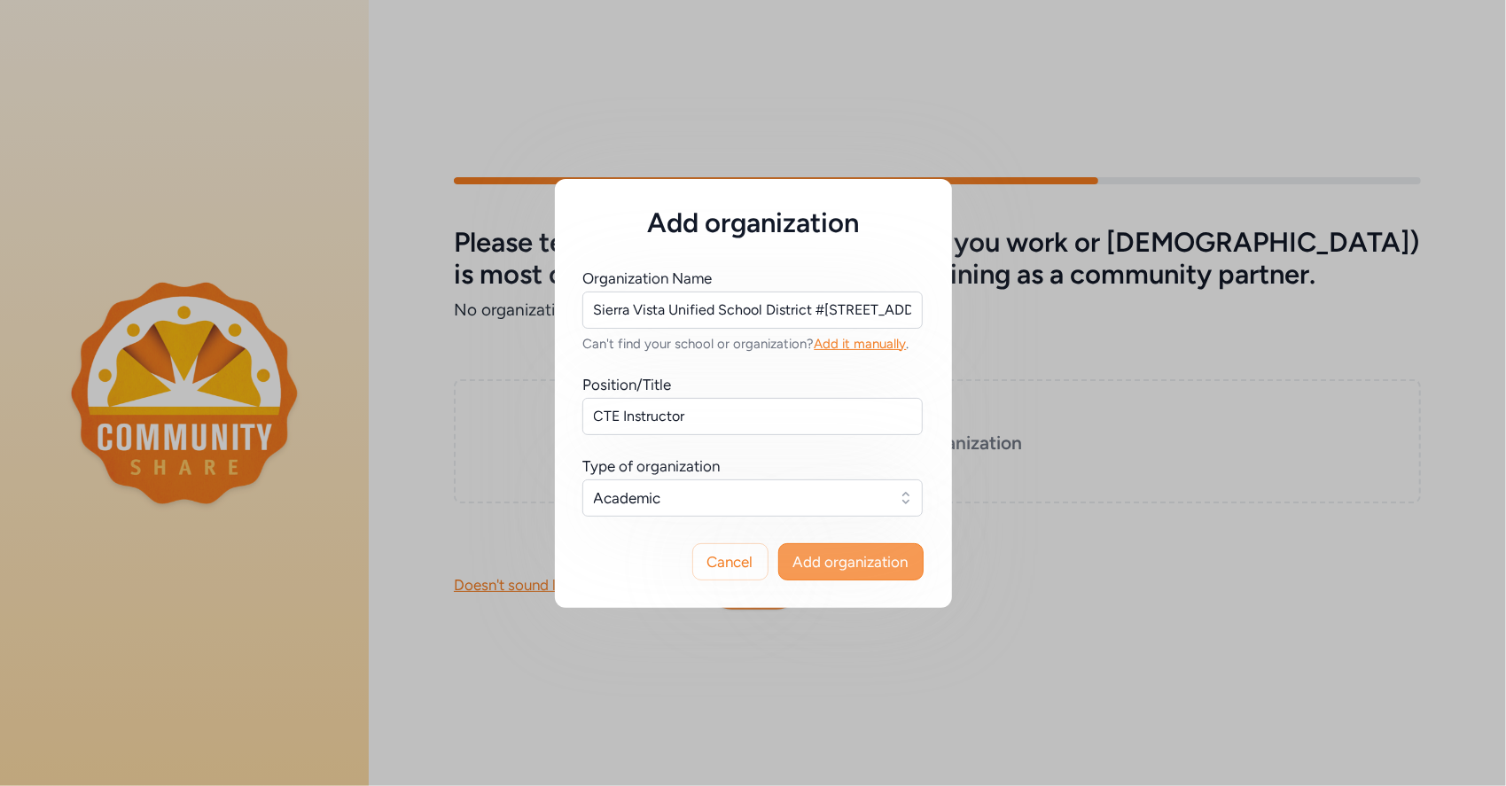
click at [849, 553] on span "Add organization" at bounding box center [850, 561] width 115 height 21
